Goal: Find specific page/section: Find specific page/section

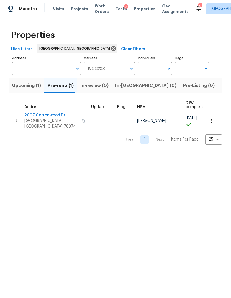
click at [222, 87] on span "Listed (2)" at bounding box center [232, 86] width 21 height 8
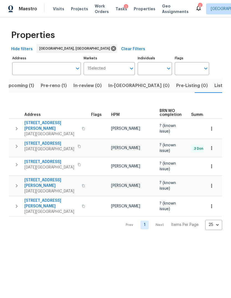
click at [215, 85] on span "Listed (2)" at bounding box center [225, 86] width 21 height 8
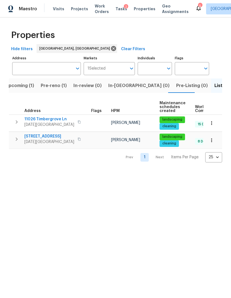
click at [50, 88] on span "Pre-reno (1)" at bounding box center [54, 86] width 26 height 8
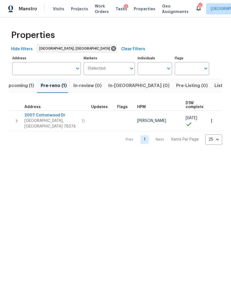
click at [26, 9] on span "Maestro" at bounding box center [28, 9] width 18 height 6
